Goal: Navigation & Orientation: Find specific page/section

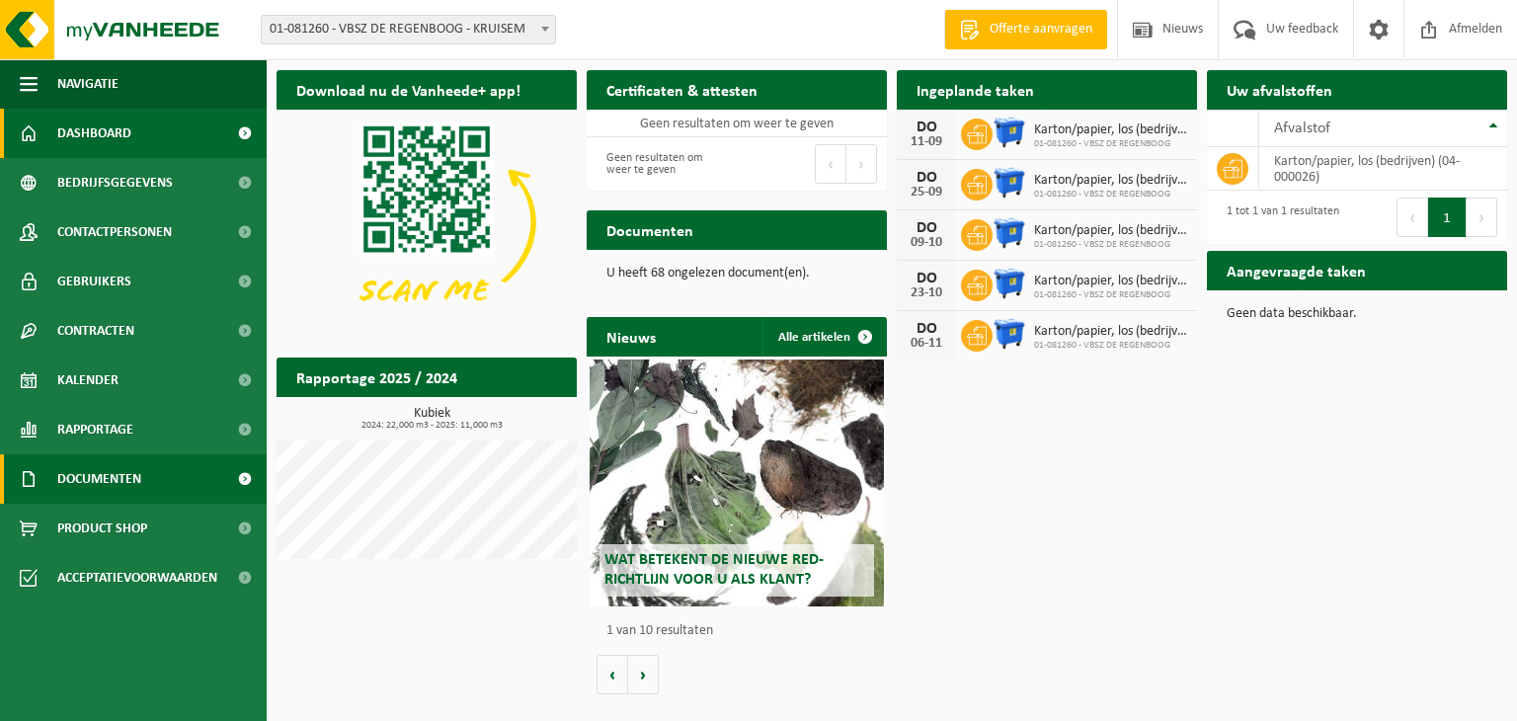
click at [67, 474] on span "Documenten" at bounding box center [99, 478] width 84 height 49
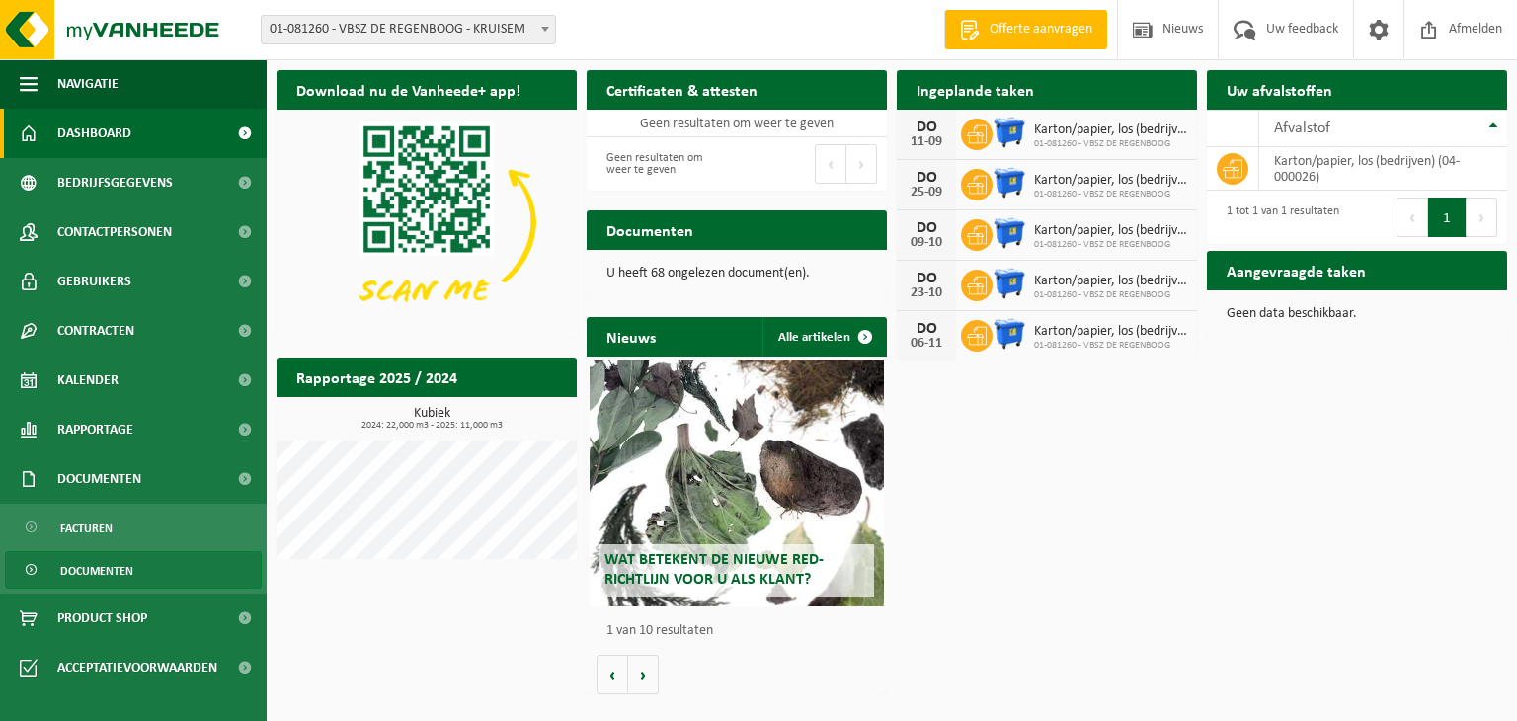
click at [95, 561] on span "Documenten" at bounding box center [96, 571] width 73 height 38
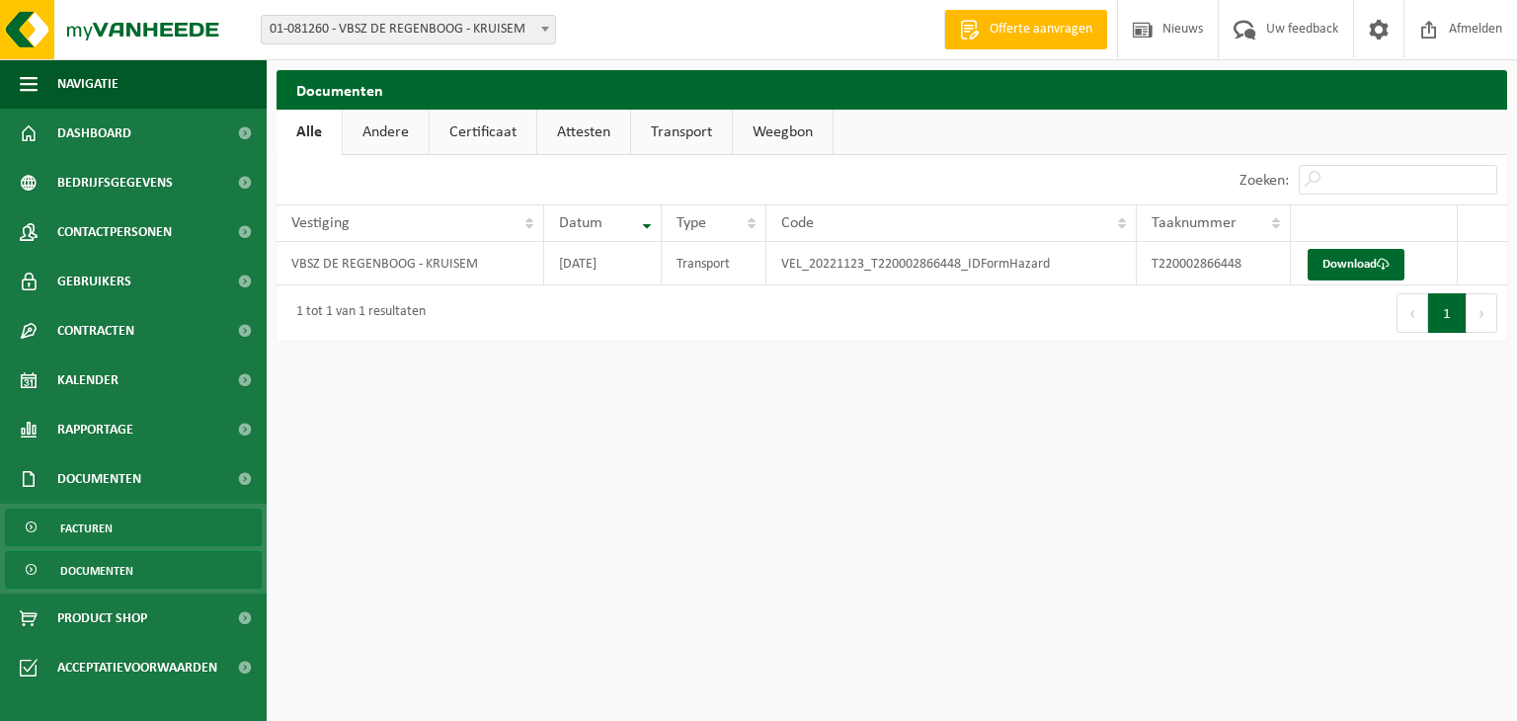
click at [102, 526] on span "Facturen" at bounding box center [86, 529] width 52 height 38
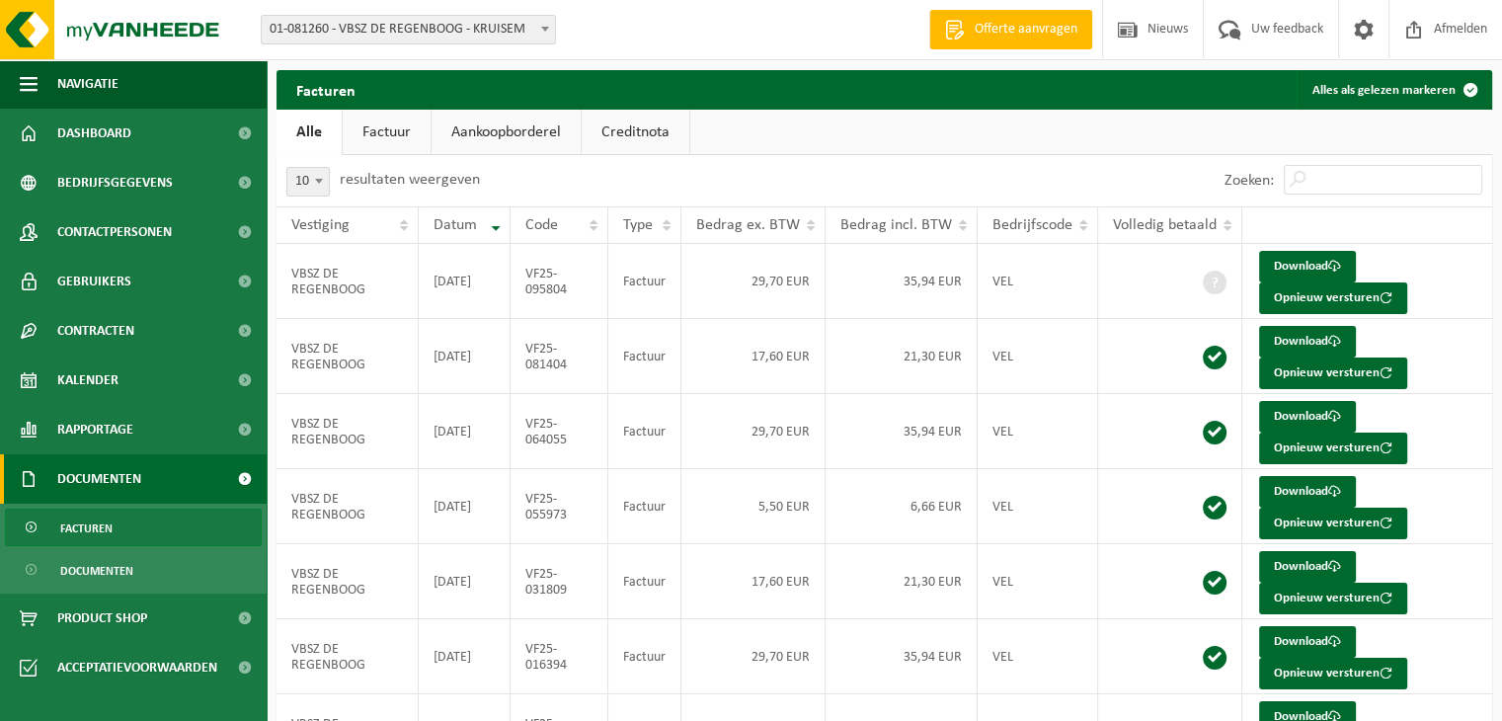
click at [637, 132] on link "Creditnota" at bounding box center [636, 132] width 108 height 45
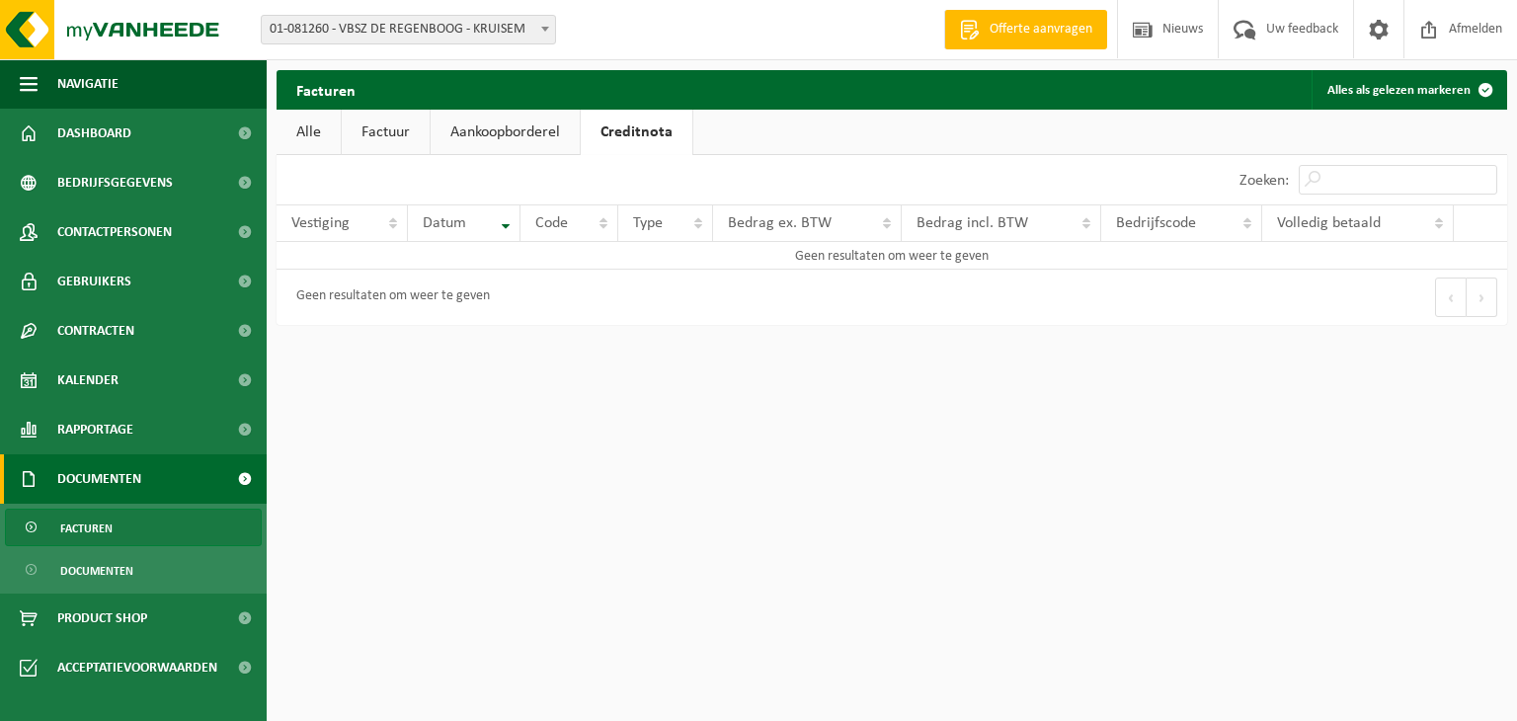
click at [509, 131] on link "Aankoopborderel" at bounding box center [505, 132] width 149 height 45
click at [384, 131] on link "Factuur" at bounding box center [386, 132] width 88 height 45
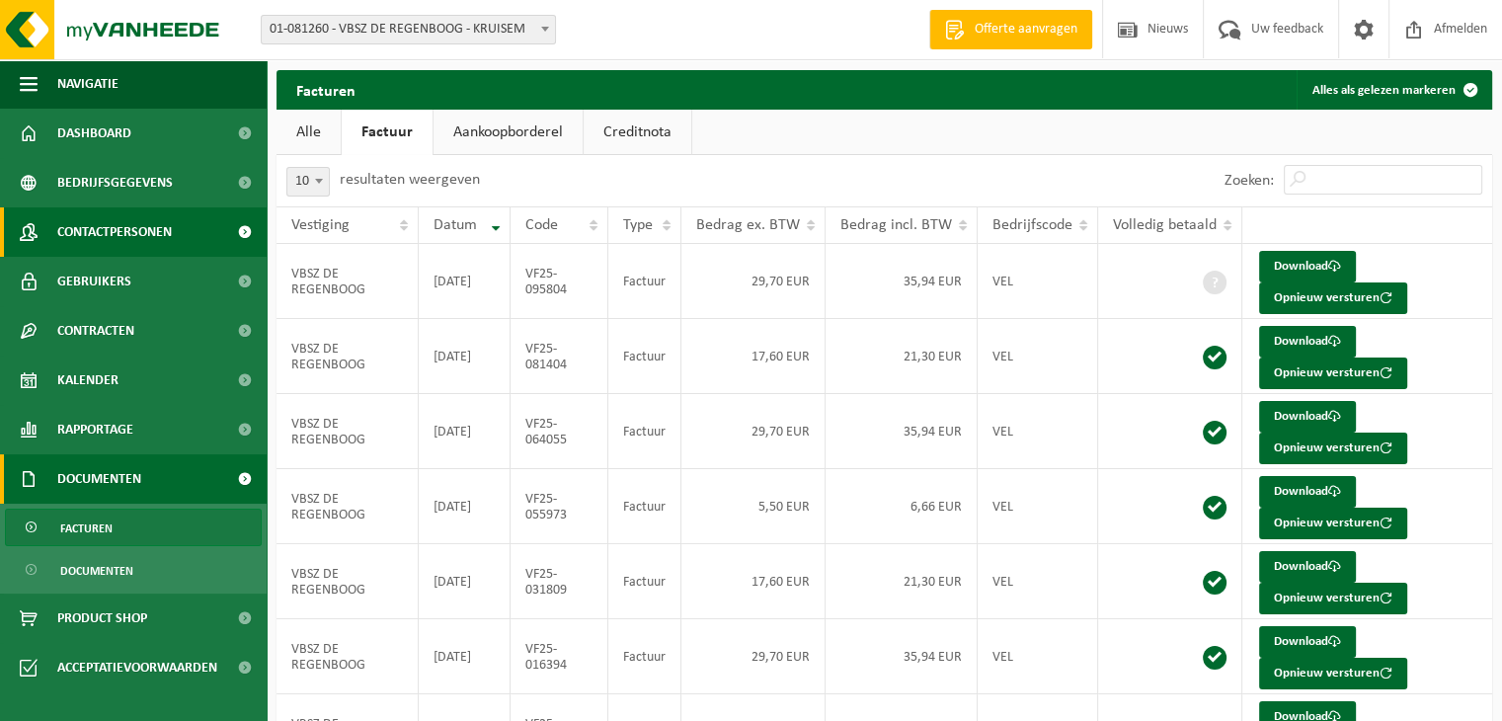
click at [104, 235] on span "Contactpersonen" at bounding box center [114, 231] width 115 height 49
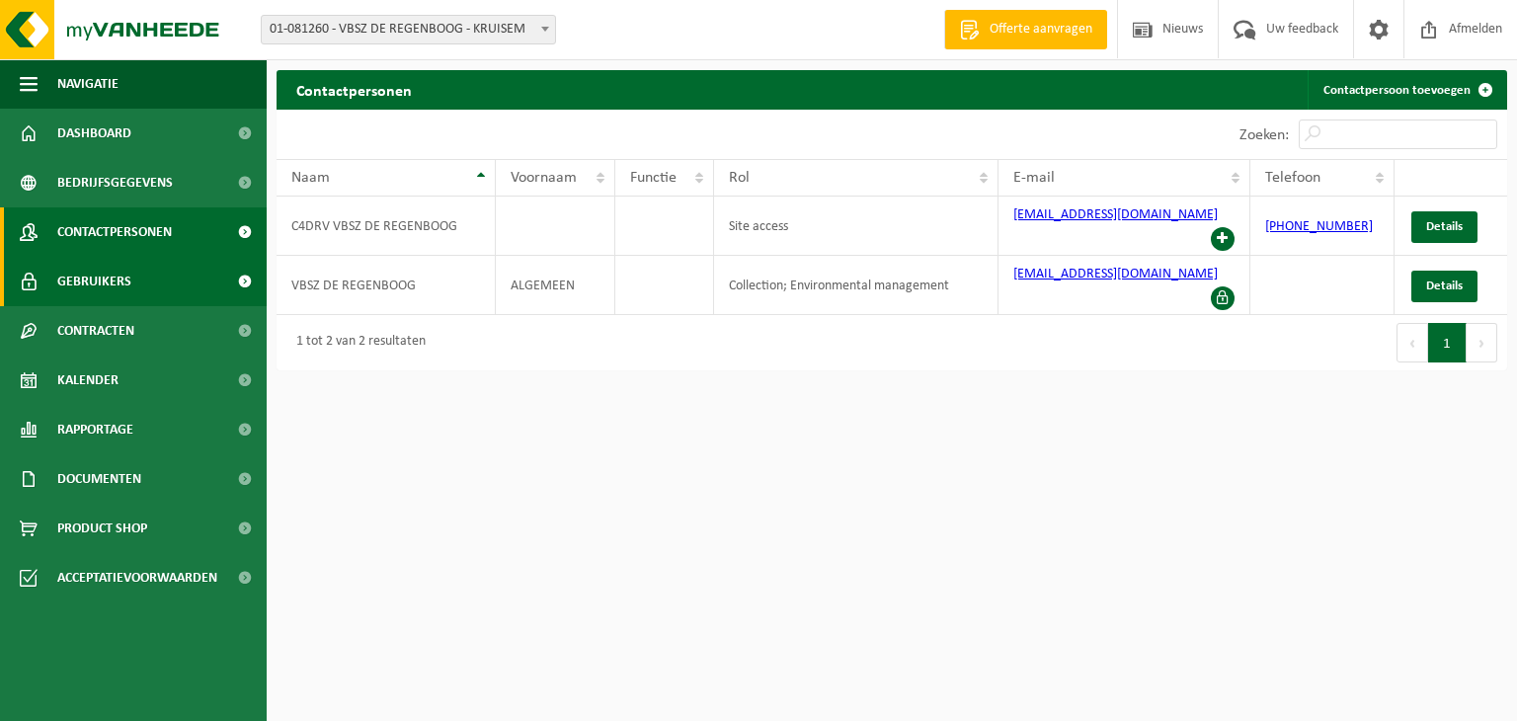
click at [94, 285] on span "Gebruikers" at bounding box center [94, 281] width 74 height 49
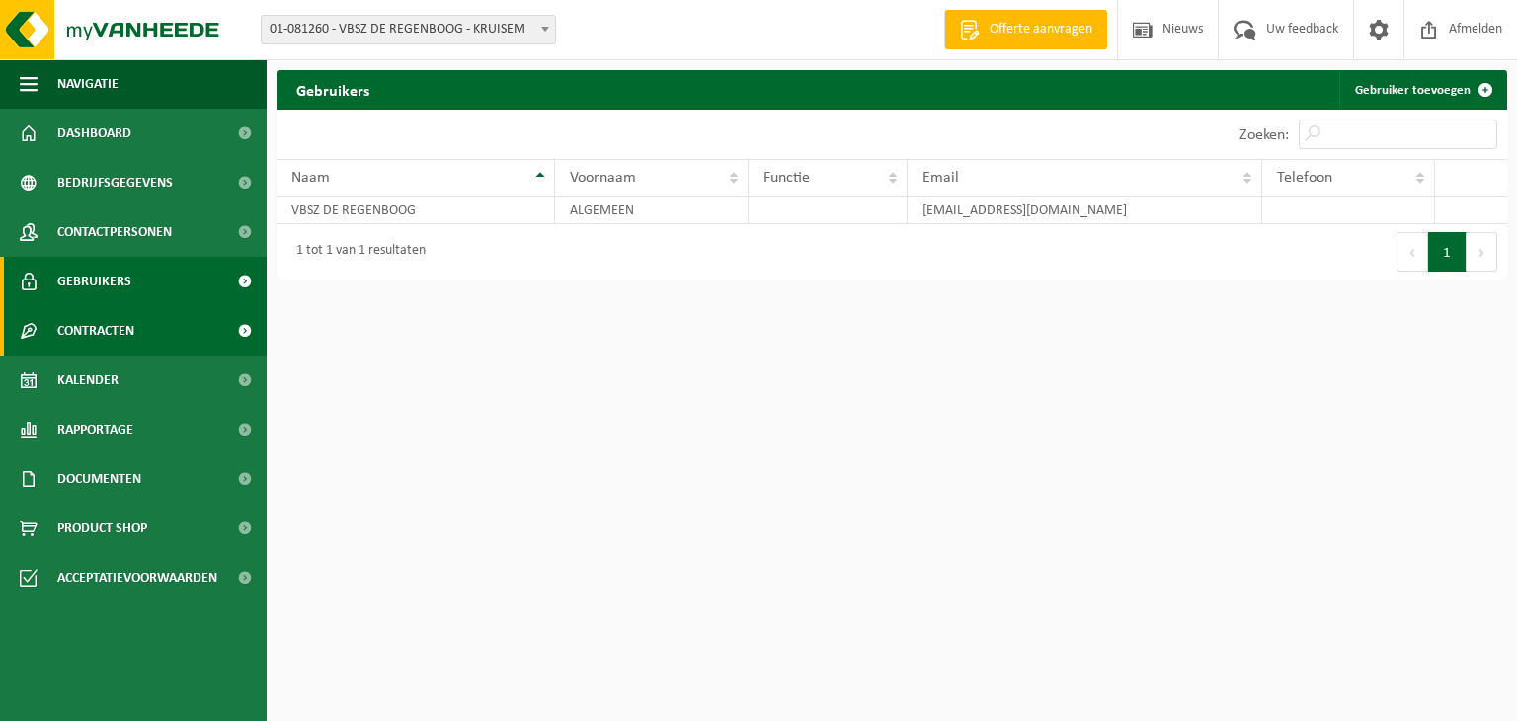
click at [92, 337] on span "Contracten" at bounding box center [95, 330] width 77 height 49
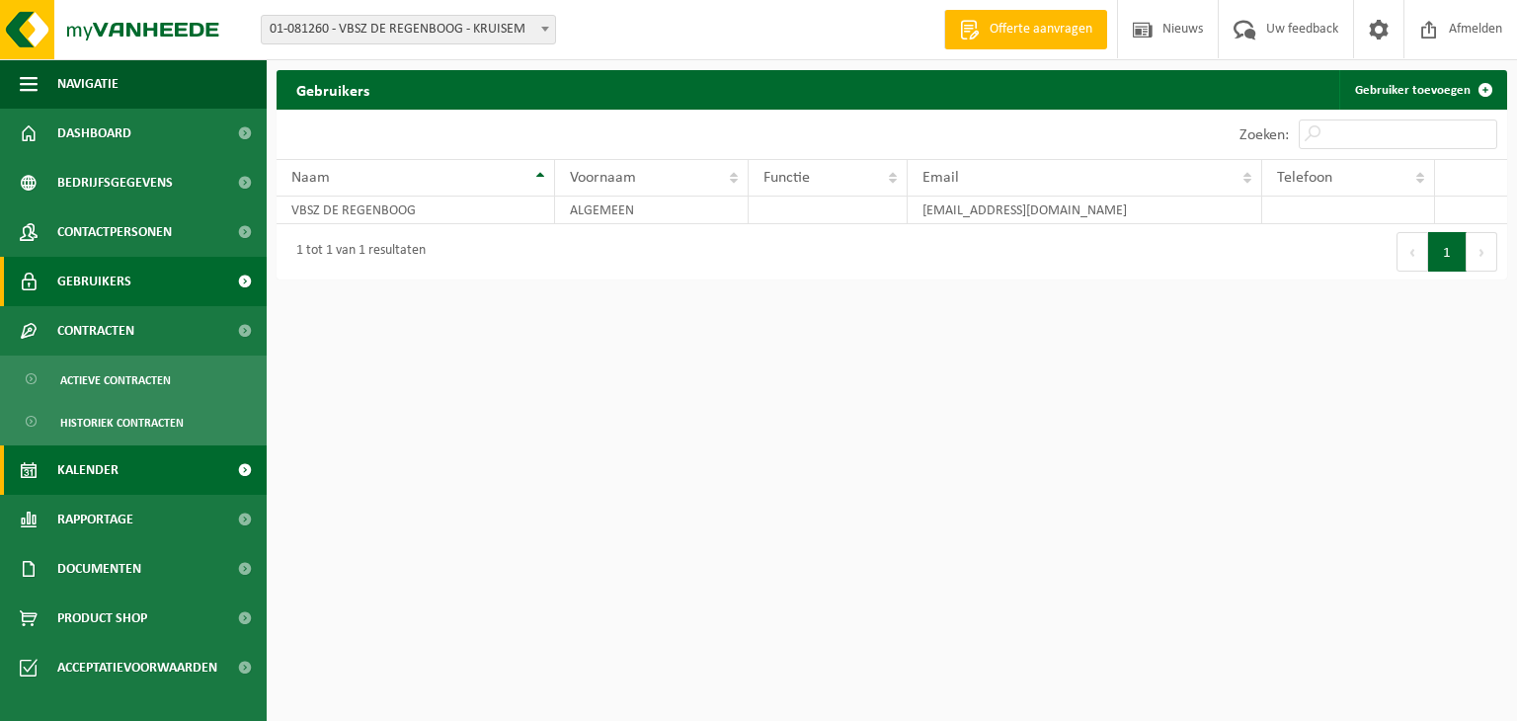
click at [99, 466] on span "Kalender" at bounding box center [87, 469] width 61 height 49
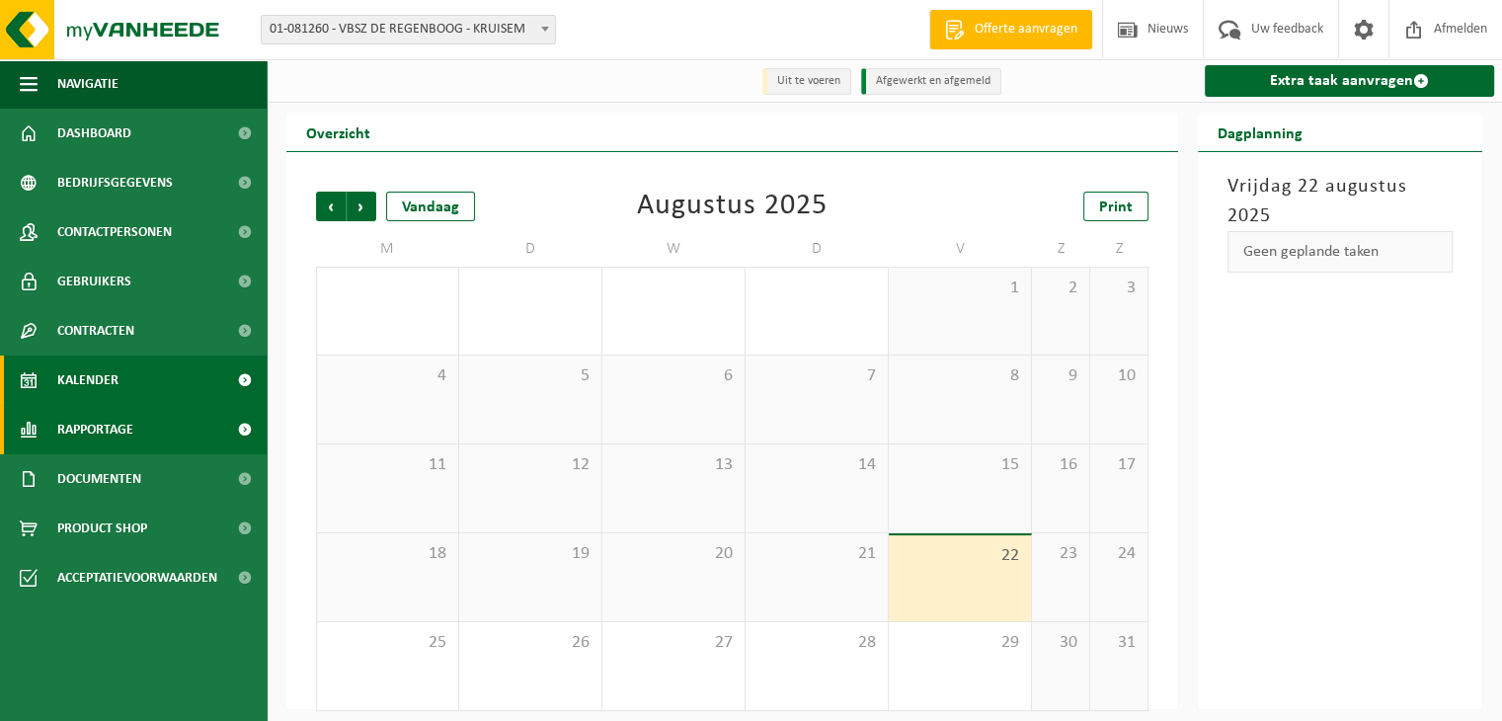
click at [107, 431] on span "Rapportage" at bounding box center [95, 429] width 76 height 49
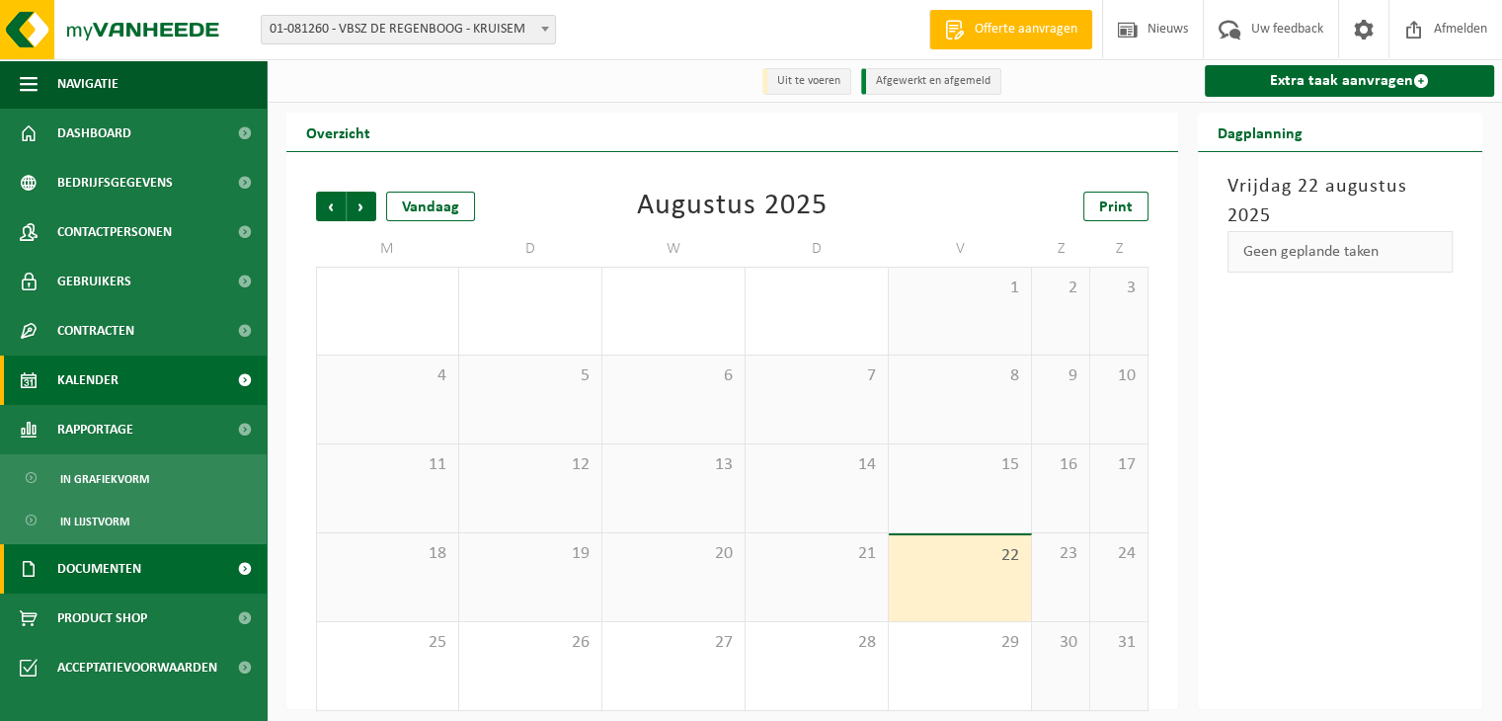
click at [108, 564] on span "Documenten" at bounding box center [99, 568] width 84 height 49
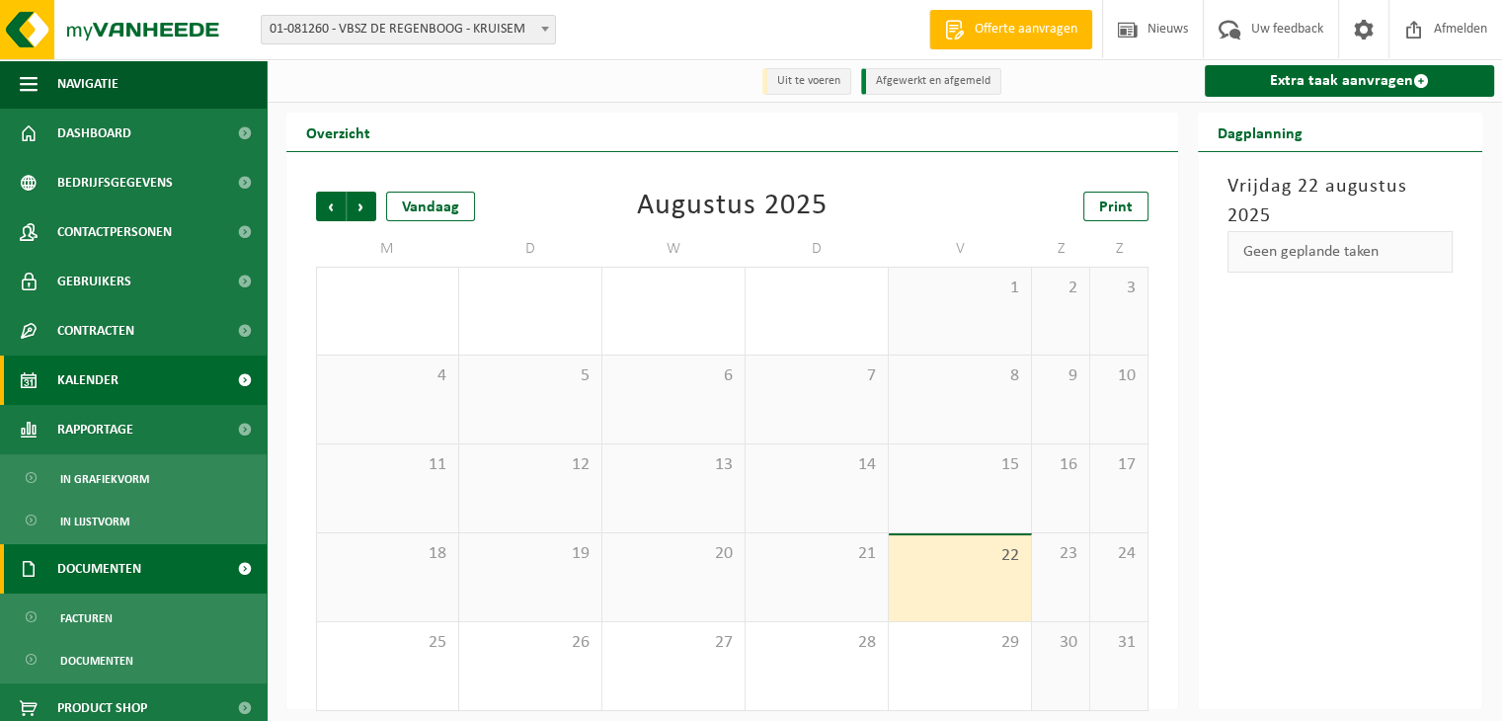
click at [166, 567] on link "Documenten" at bounding box center [133, 568] width 267 height 49
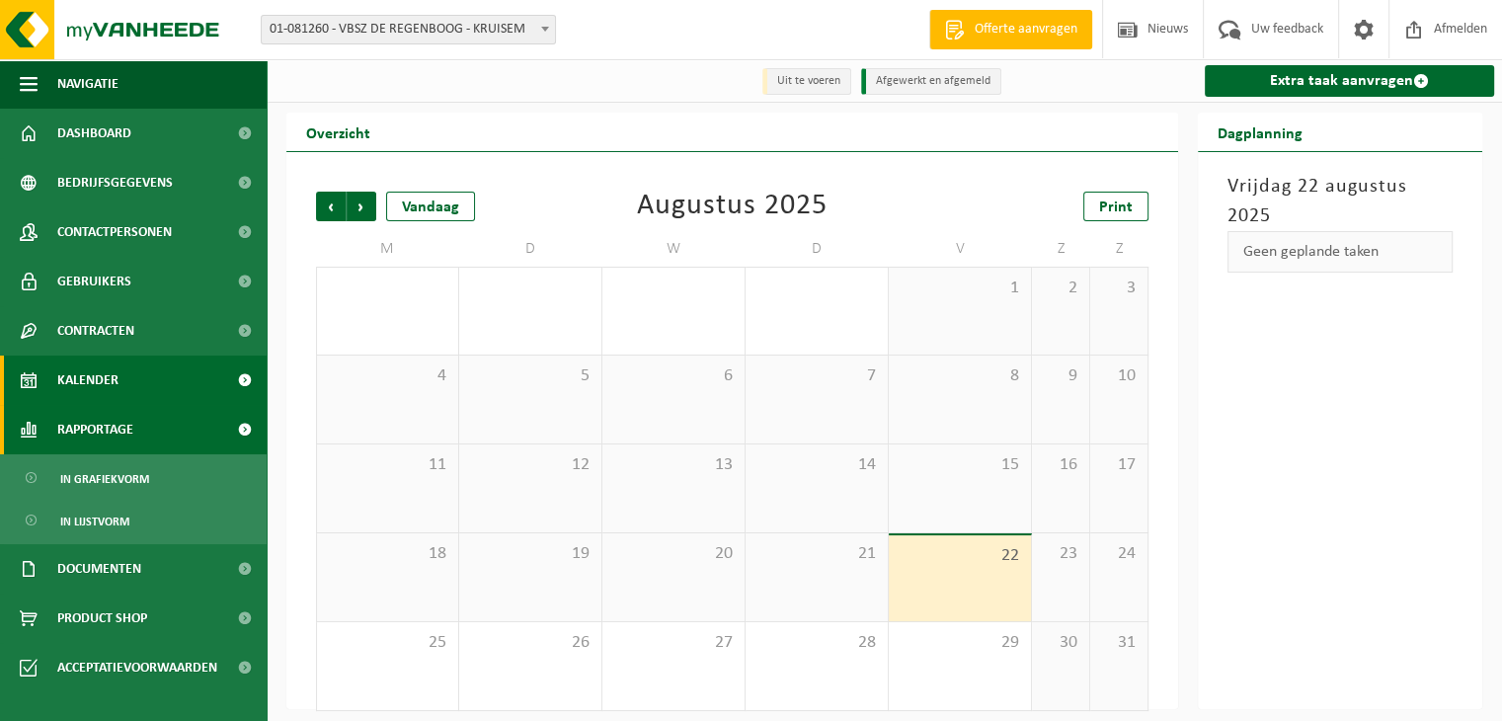
click at [146, 438] on link "Rapportage" at bounding box center [133, 429] width 267 height 49
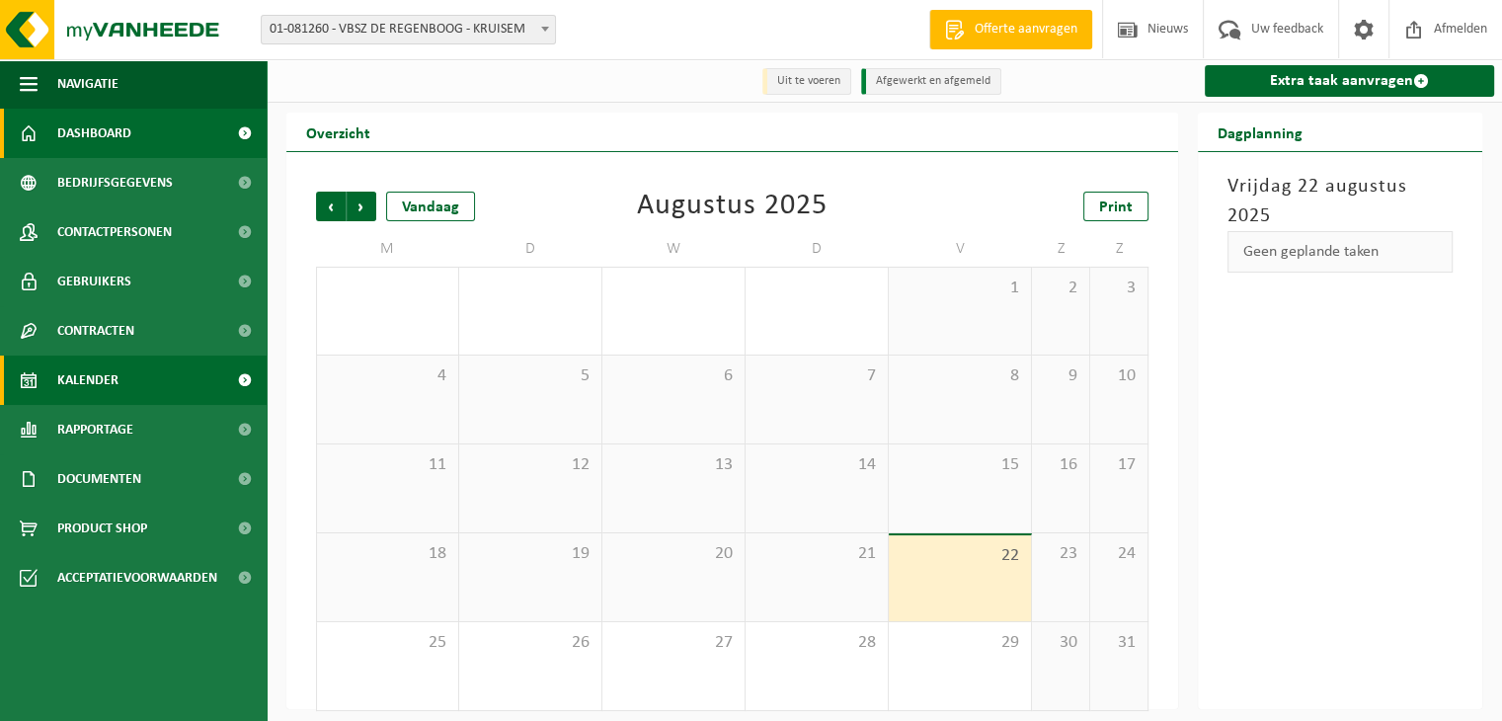
click at [99, 134] on span "Dashboard" at bounding box center [94, 133] width 74 height 49
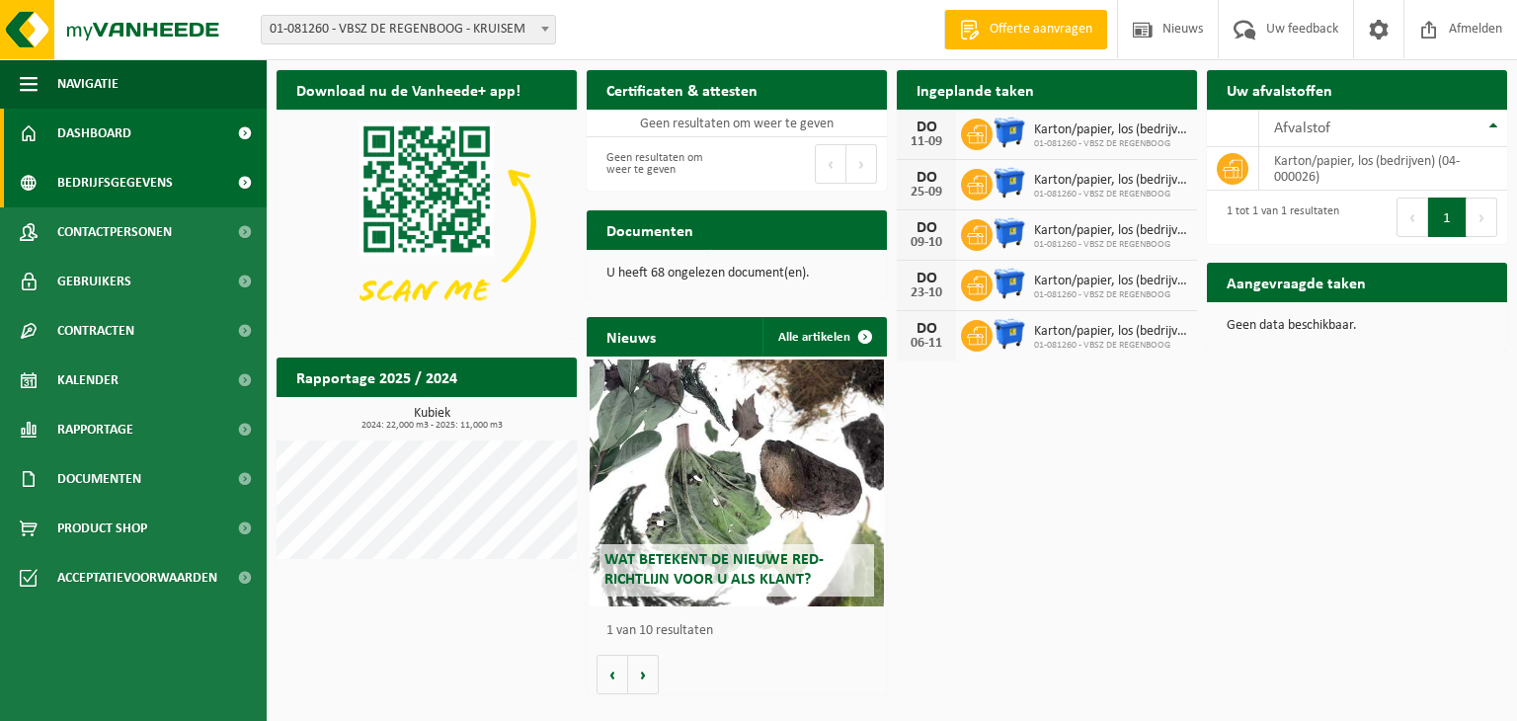
click at [104, 181] on span "Bedrijfsgegevens" at bounding box center [115, 182] width 116 height 49
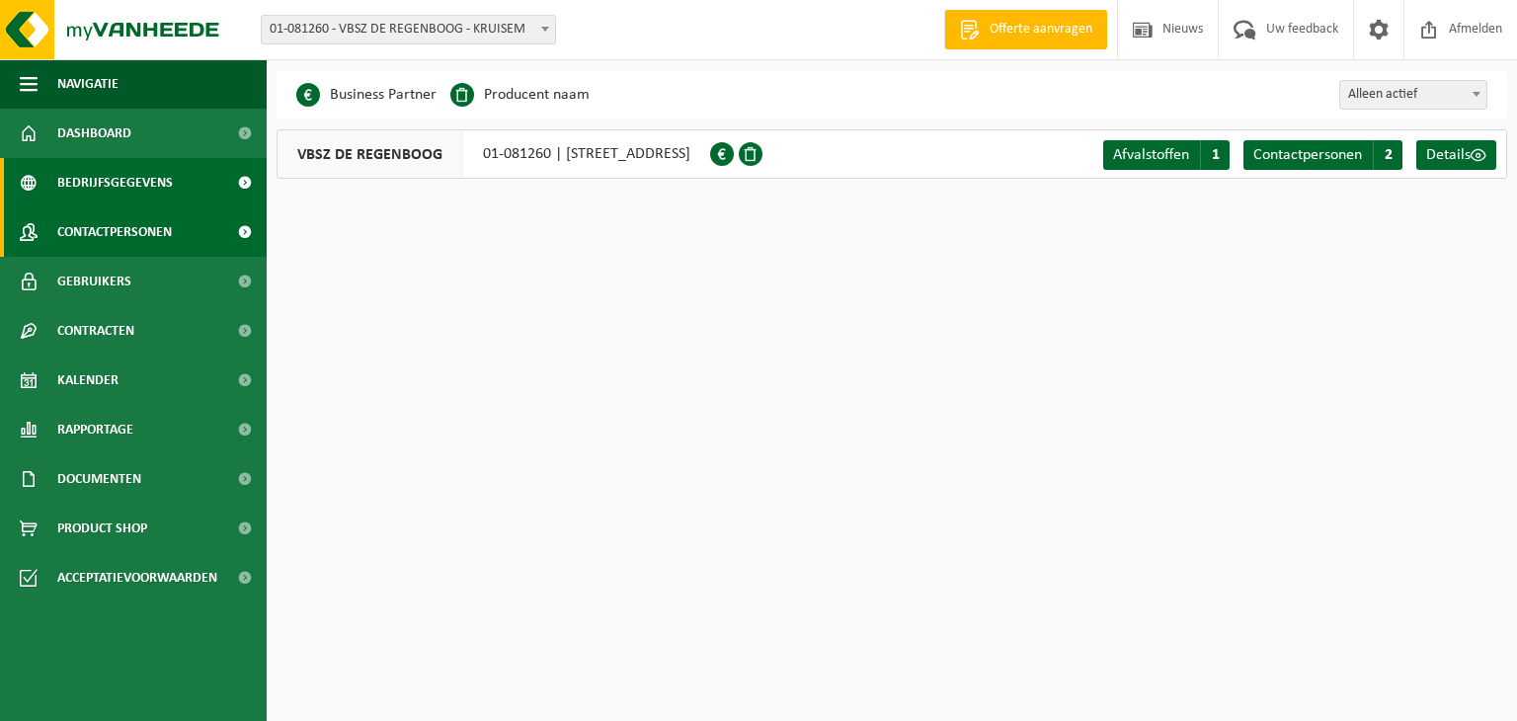
click at [99, 241] on span "Contactpersonen" at bounding box center [114, 231] width 115 height 49
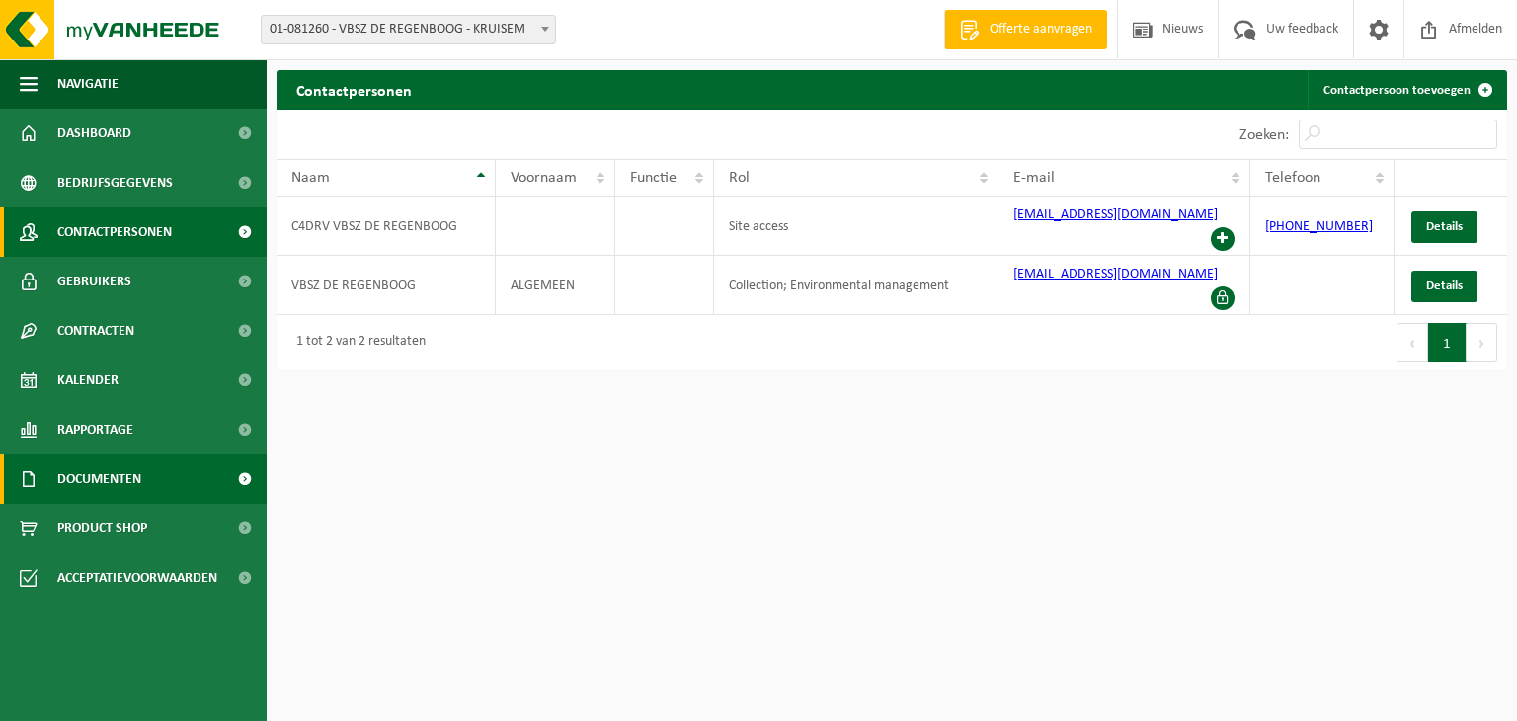
click at [89, 477] on span "Documenten" at bounding box center [99, 478] width 84 height 49
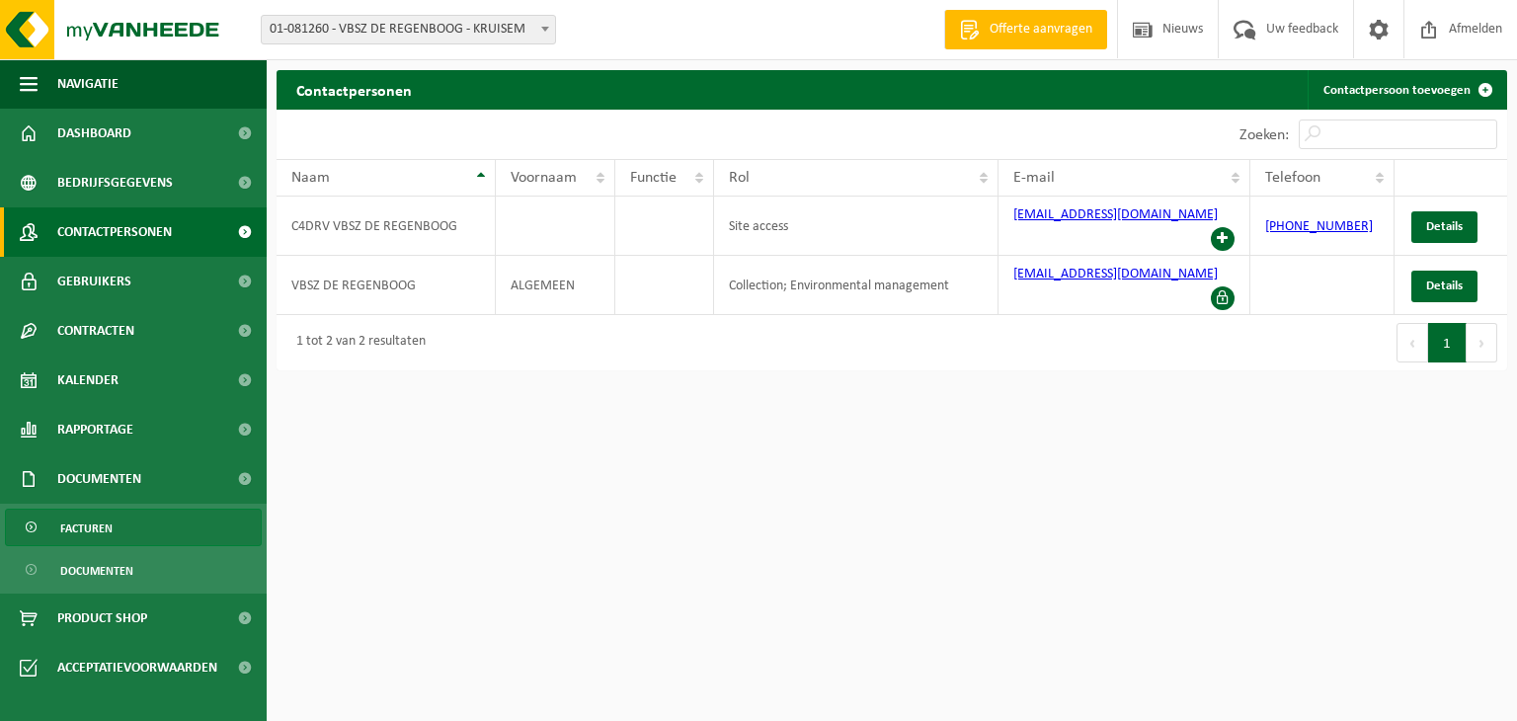
click at [106, 534] on span "Facturen" at bounding box center [86, 529] width 52 height 38
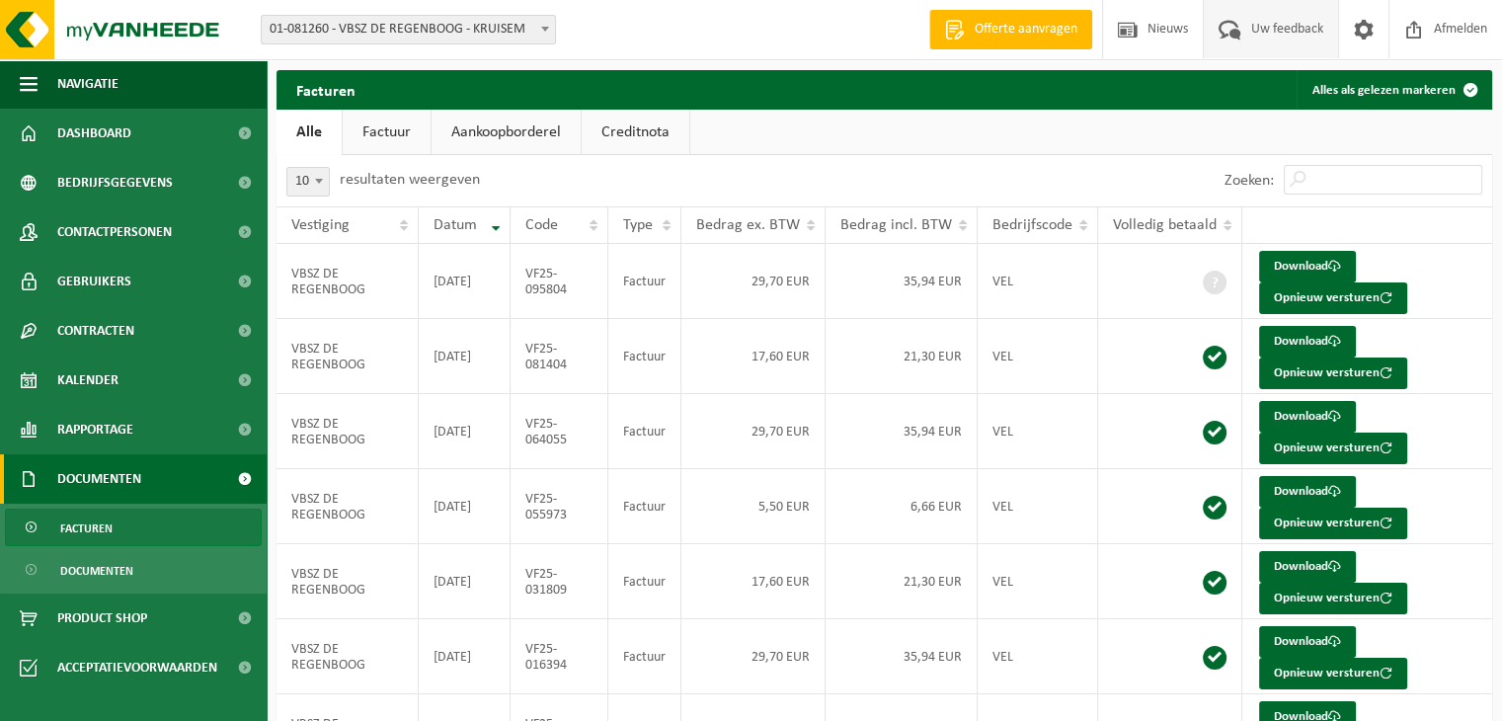
click at [1272, 30] on span "Uw feedback" at bounding box center [1287, 29] width 82 height 58
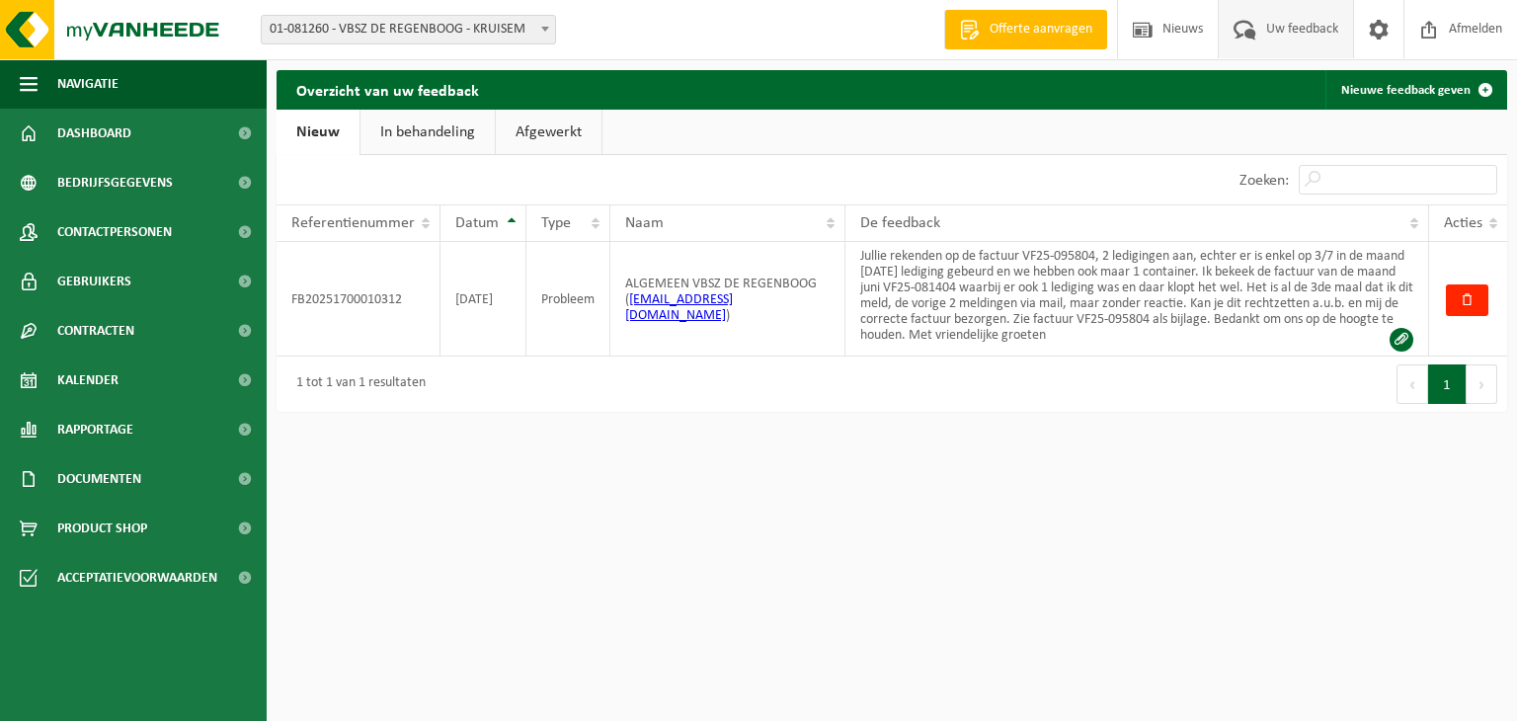
click at [401, 131] on link "In behandeling" at bounding box center [428, 132] width 134 height 45
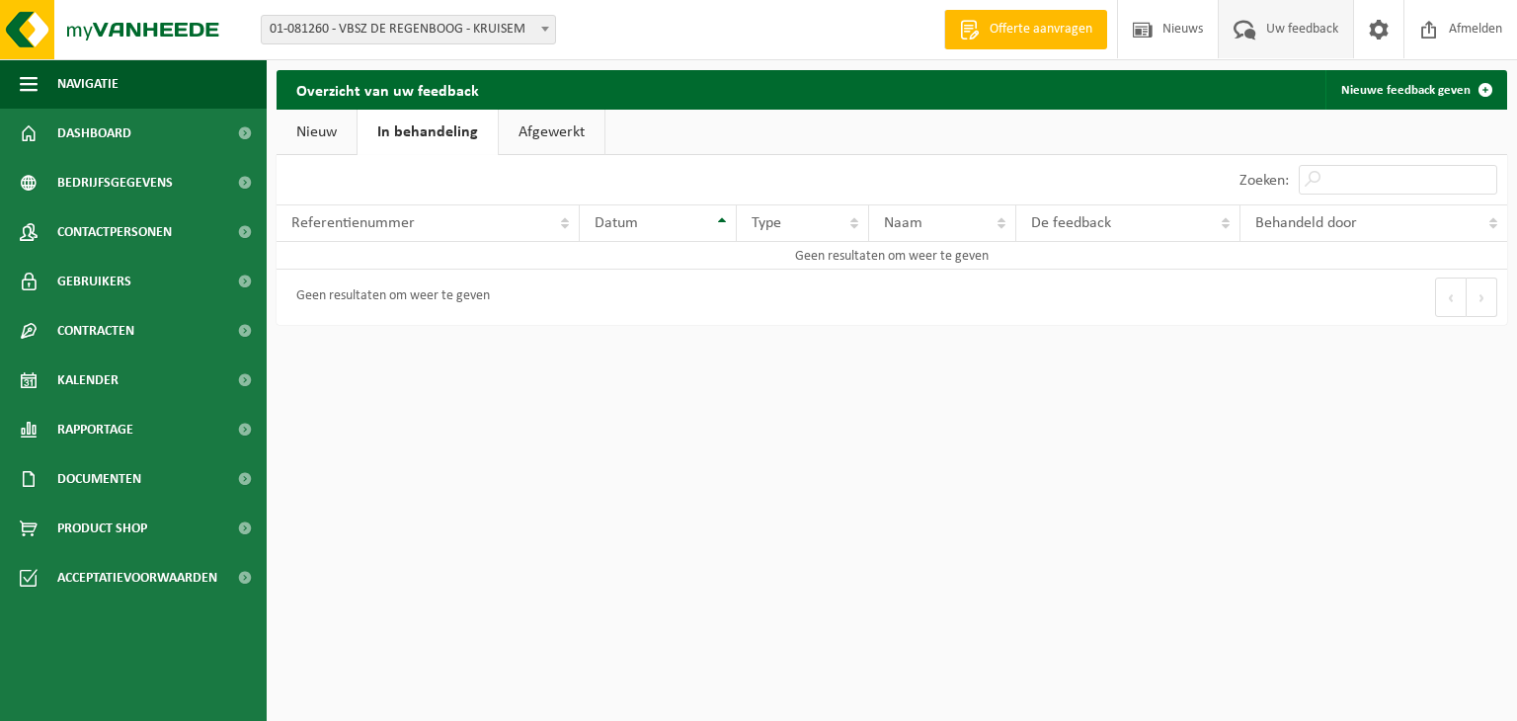
click at [296, 127] on link "Nieuw" at bounding box center [317, 132] width 80 height 45
